Goal: Task Accomplishment & Management: Manage account settings

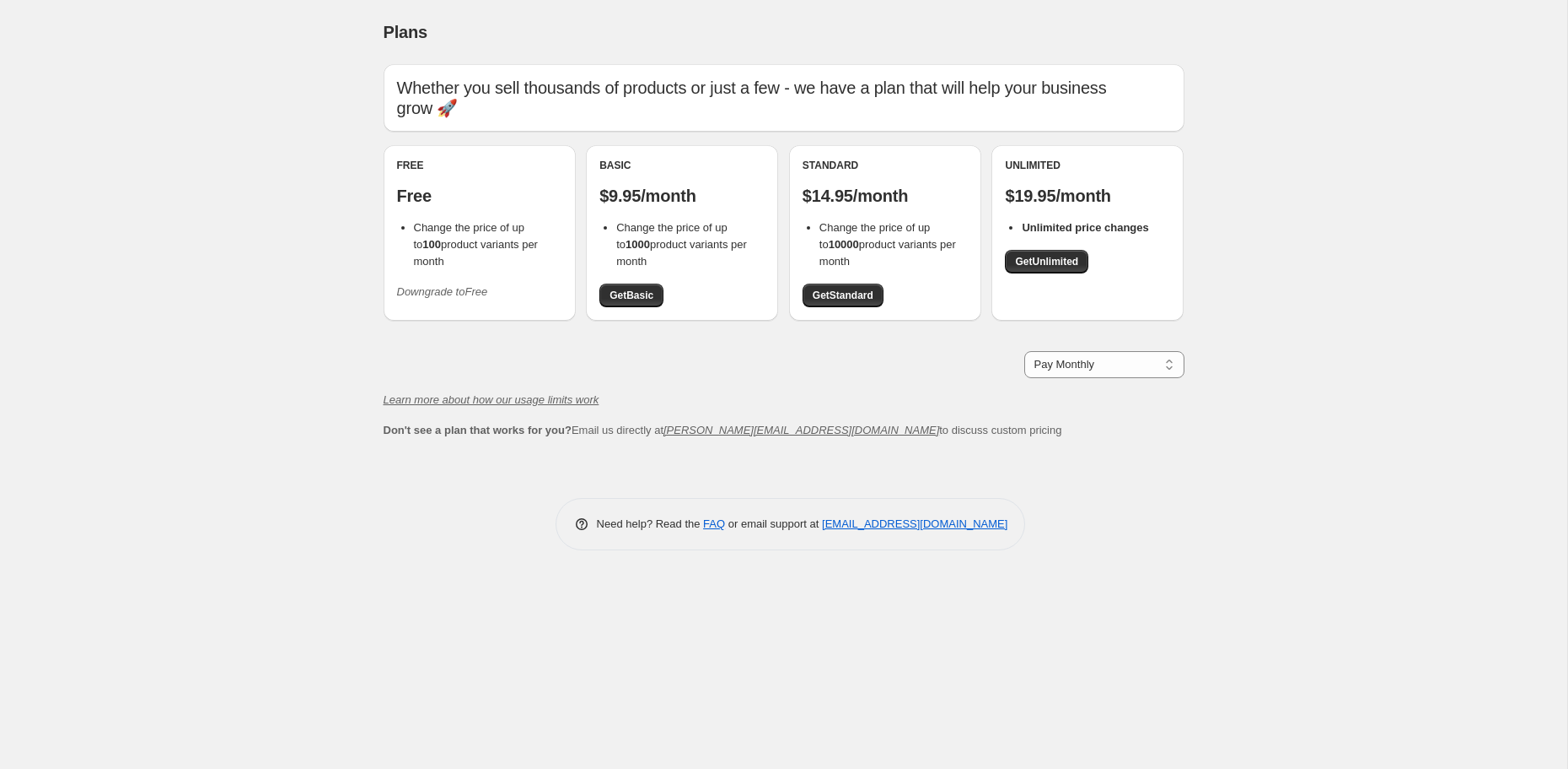
click at [424, 294] on icon "Downgrade to Free" at bounding box center [442, 291] width 91 height 13
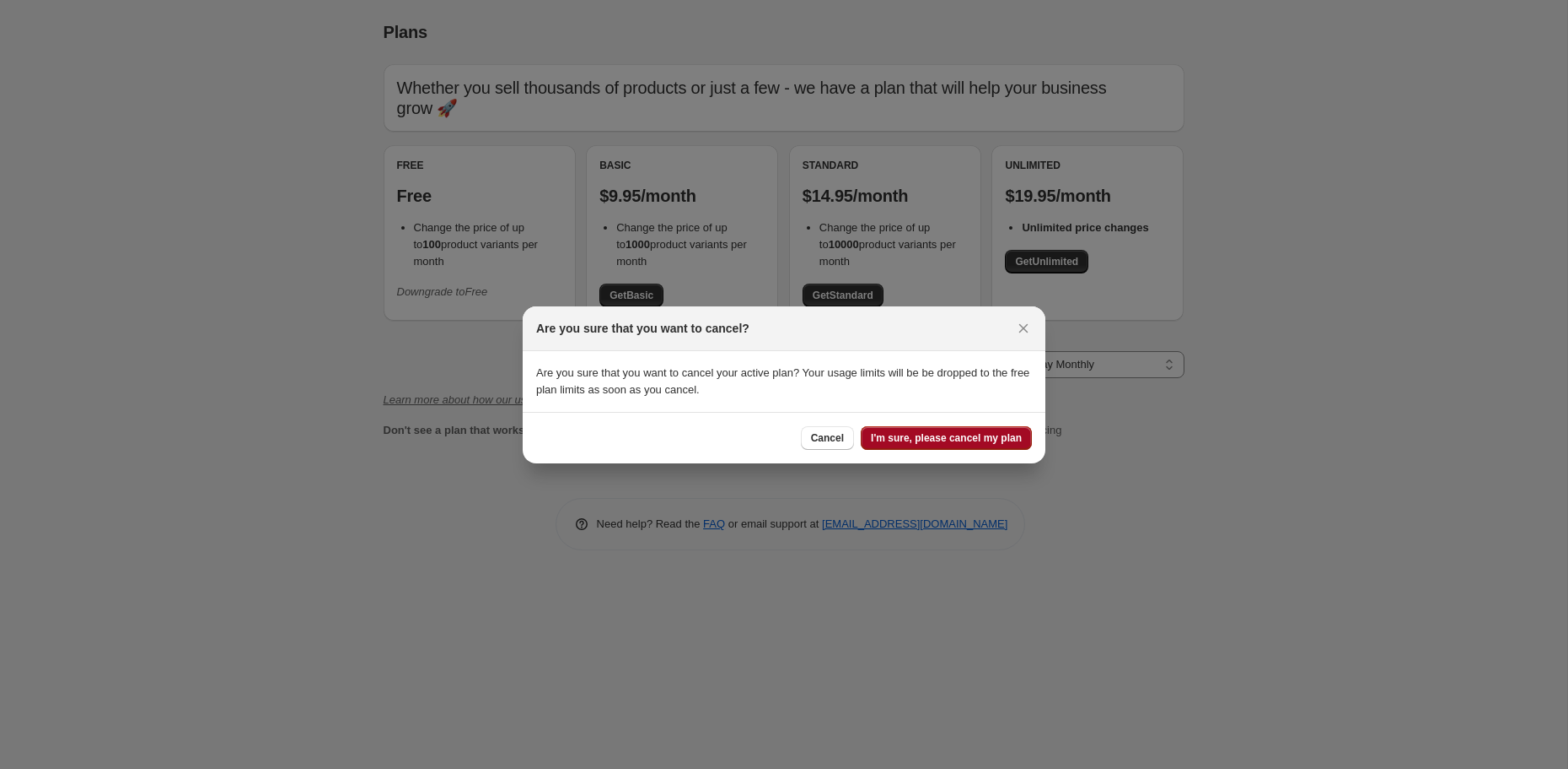
click at [937, 443] on span "I'm sure, please cancel my plan" at bounding box center [947, 438] width 151 height 14
